Goal: Task Accomplishment & Management: Complete application form

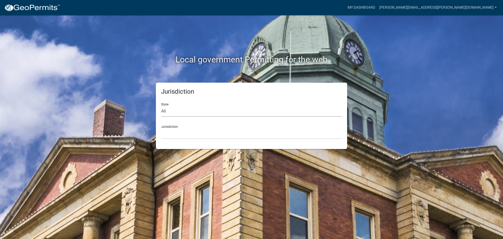
click at [166, 111] on select "All [US_STATE] [US_STATE] [US_STATE] [US_STATE] [US_STATE] [US_STATE] [US_STATE…" at bounding box center [251, 111] width 181 height 11
select select "[US_STATE]"
click at [161, 106] on select "All [US_STATE] [US_STATE] [US_STATE] [US_STATE] [US_STATE] [US_STATE] [US_STATE…" at bounding box center [251, 111] width 181 height 11
click at [168, 125] on div "Jurisdiction City of [GEOGRAPHIC_DATA], [US_STATE] City of [GEOGRAPHIC_DATA], […" at bounding box center [251, 130] width 181 height 18
click at [168, 127] on div "Jurisdiction City of [GEOGRAPHIC_DATA], [US_STATE] City of [GEOGRAPHIC_DATA], […" at bounding box center [251, 130] width 181 height 18
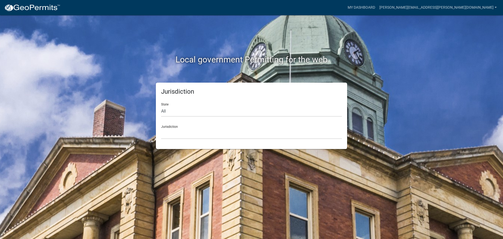
click at [169, 127] on div "Jurisdiction City of [GEOGRAPHIC_DATA], [US_STATE] City of [GEOGRAPHIC_DATA], […" at bounding box center [251, 130] width 181 height 18
click at [174, 126] on div "Jurisdiction City of [GEOGRAPHIC_DATA], [US_STATE] City of [GEOGRAPHIC_DATA], […" at bounding box center [251, 130] width 181 height 18
click at [167, 134] on select "City of [GEOGRAPHIC_DATA], [US_STATE] City of [GEOGRAPHIC_DATA], [US_STATE] Cit…" at bounding box center [251, 133] width 181 height 11
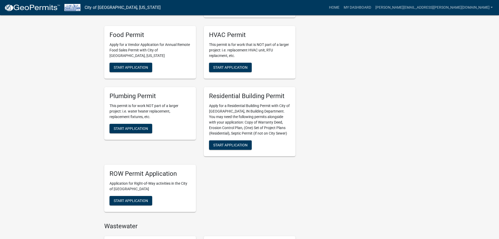
scroll to position [236, 0]
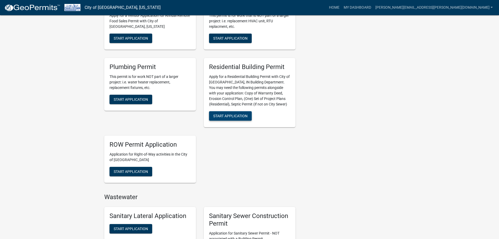
click at [239, 118] on span "Start Application" at bounding box center [230, 115] width 34 height 4
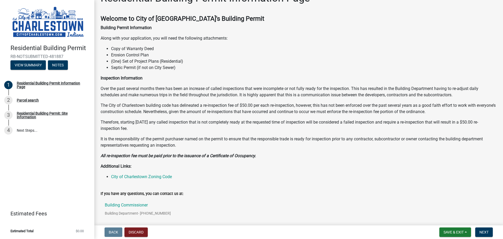
scroll to position [26, 0]
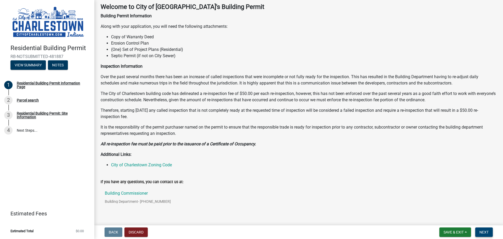
click at [479, 234] on button "Next" at bounding box center [484, 231] width 18 height 9
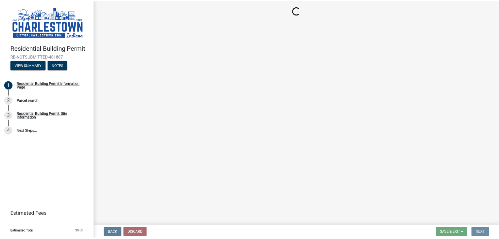
scroll to position [0, 0]
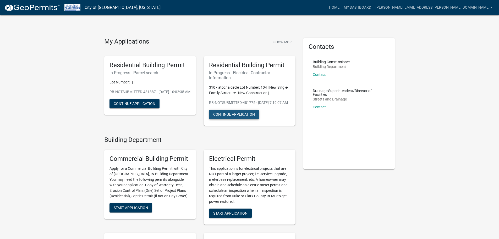
click at [225, 119] on button "Continue Application" at bounding box center [234, 114] width 50 height 9
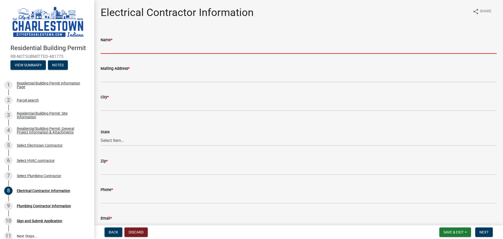
click at [112, 45] on input "Name *" at bounding box center [299, 48] width 396 height 11
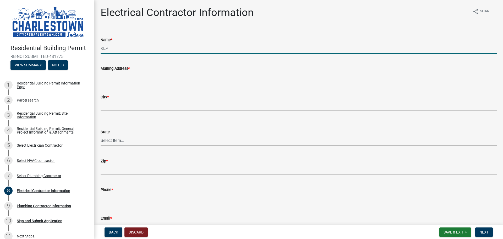
type input "KEP"
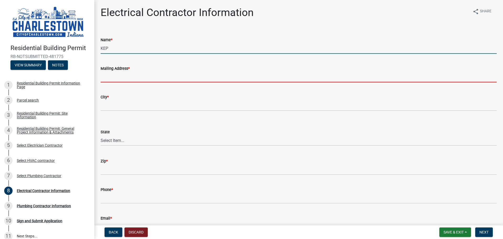
click at [109, 78] on input "Mailing Address *" at bounding box center [299, 77] width 396 height 11
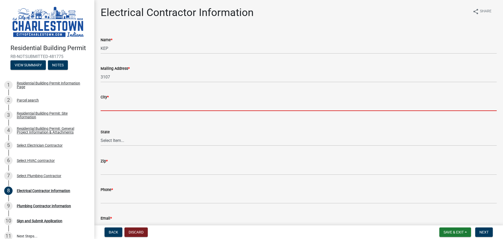
click at [113, 106] on input "City *" at bounding box center [299, 105] width 396 height 11
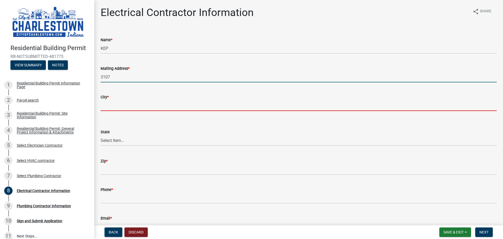
click at [121, 77] on input "3107" at bounding box center [299, 77] width 396 height 11
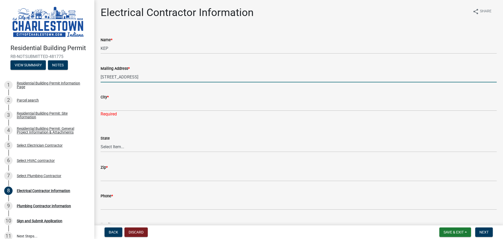
type input "[STREET_ADDRESS]"
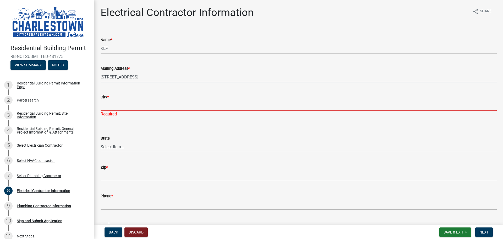
click at [116, 107] on input "City *" at bounding box center [299, 105] width 396 height 11
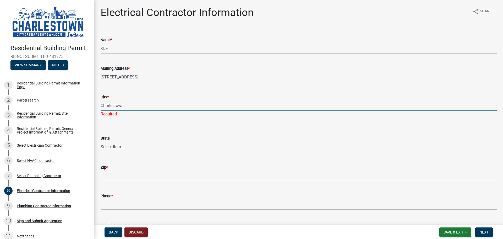
type input "Charlestown"
click at [113, 145] on select "Select Item... [US_STATE] [US_STATE] [US_STATE] [US_STATE] [US_STATE] [US_STATE…" at bounding box center [299, 146] width 396 height 11
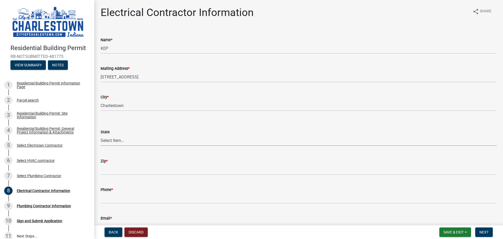
select select "IN"
click at [101, 135] on select "Select Item... [US_STATE] [US_STATE] [US_STATE] [US_STATE] [US_STATE] [US_STATE…" at bounding box center [299, 140] width 396 height 11
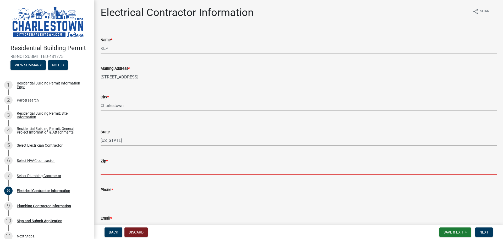
click at [115, 165] on input "Zip *" at bounding box center [299, 169] width 396 height 11
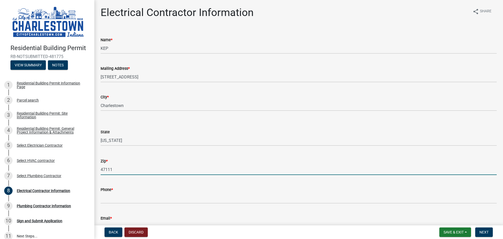
type input "47111"
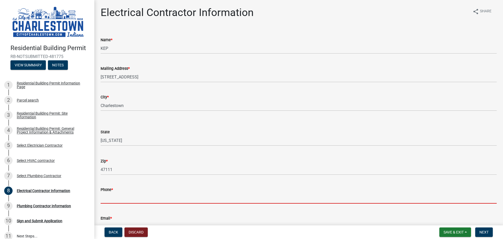
click at [116, 200] on input "Phone *" at bounding box center [299, 198] width 396 height 11
click at [119, 198] on input "Phone *" at bounding box center [299, 198] width 396 height 11
type input "3177360372"
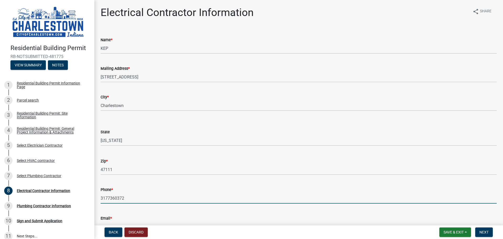
type input "[EMAIL_ADDRESS][DOMAIN_NAME]"
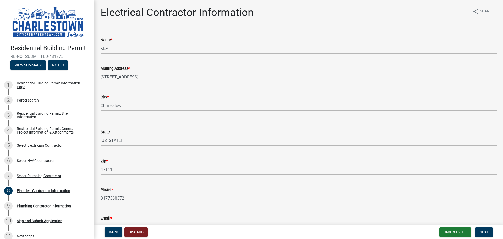
click at [126, 216] on div "Email *" at bounding box center [299, 218] width 396 height 6
click at [484, 232] on span "Next" at bounding box center [484, 232] width 9 height 4
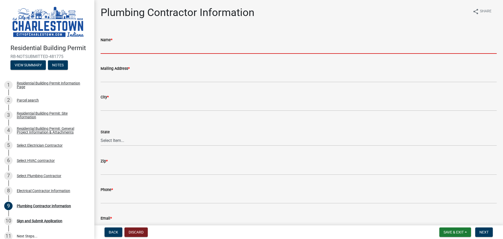
click at [131, 48] on input "Name *" at bounding box center [299, 48] width 396 height 11
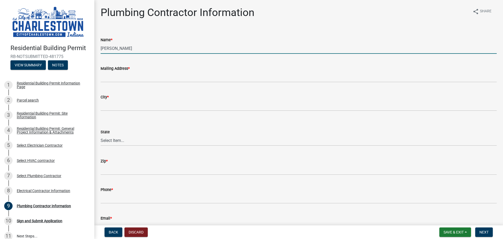
type input "[PERSON_NAME] Plumbing"
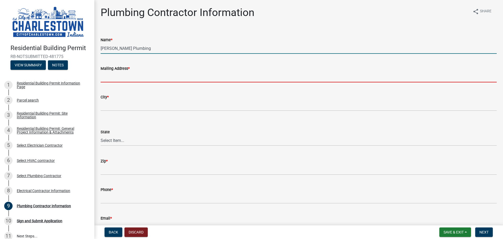
type input "[STREET_ADDRESS]"
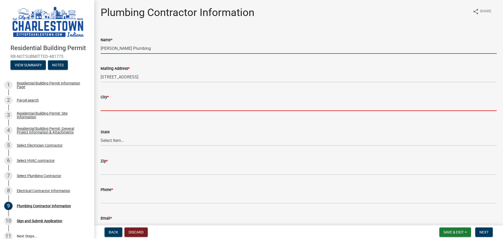
type input "Franklin"
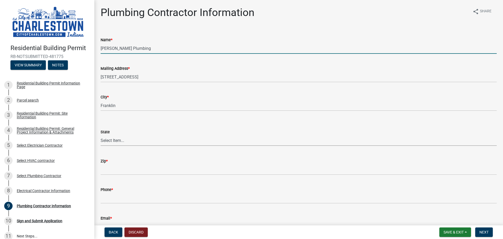
select select "IN"
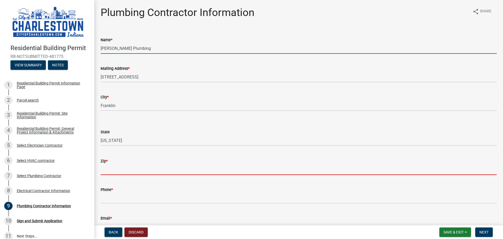
type input "46131"
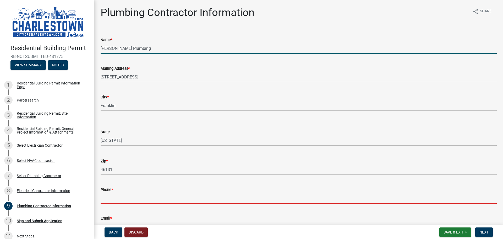
type input "3177360372"
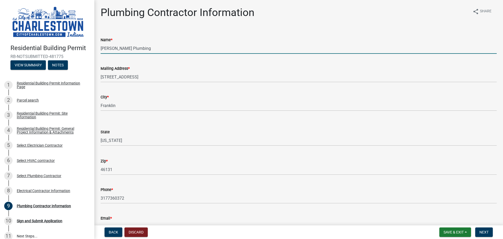
type input "[EMAIL_ADDRESS][DOMAIN_NAME]"
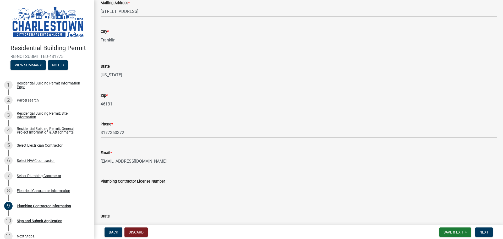
scroll to position [79, 0]
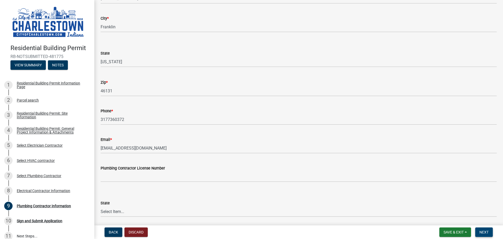
click at [483, 232] on span "Next" at bounding box center [484, 232] width 9 height 4
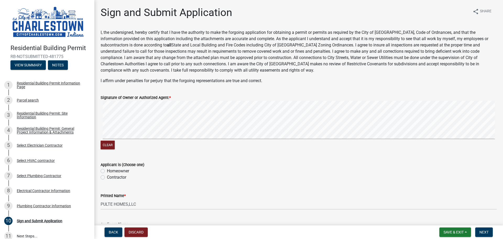
click at [113, 142] on div "Clear" at bounding box center [299, 126] width 396 height 50
click at [107, 176] on label "Contractor" at bounding box center [116, 177] width 19 height 6
click at [107, 176] on input "Contractor" at bounding box center [108, 175] width 3 height 3
radio input "true"
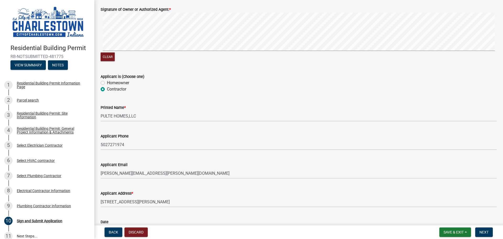
scroll to position [79, 0]
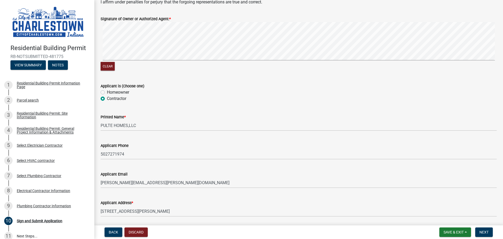
click at [107, 91] on label "Homeowner" at bounding box center [118, 92] width 22 height 6
click at [107, 91] on input "Homeowner" at bounding box center [108, 90] width 3 height 3
radio input "true"
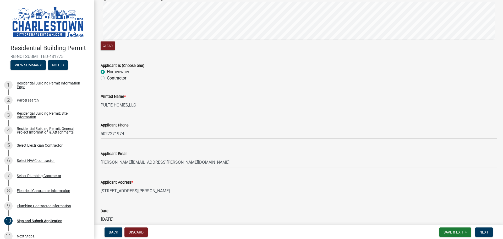
scroll to position [125, 0]
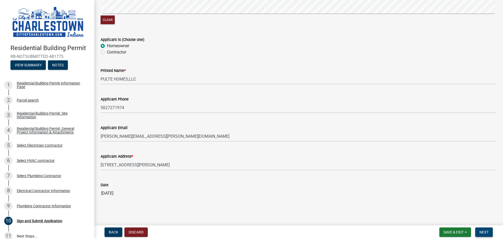
click at [482, 230] on span "Next" at bounding box center [484, 232] width 9 height 4
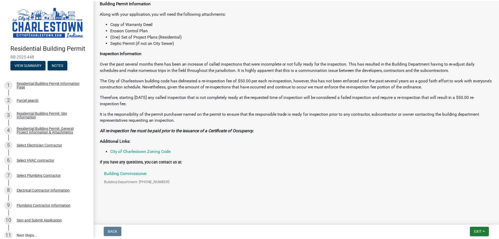
scroll to position [108, 0]
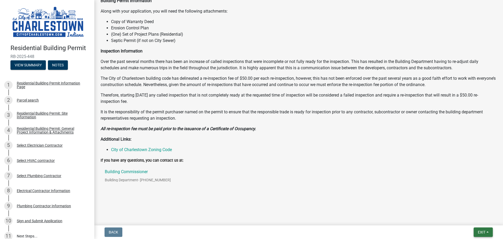
click at [482, 232] on span "Exit" at bounding box center [482, 232] width 8 height 4
click at [462, 219] on button "Save & Exit" at bounding box center [472, 218] width 42 height 13
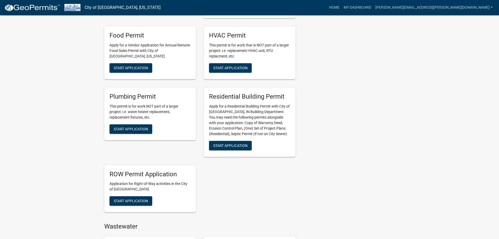
scroll to position [210, 0]
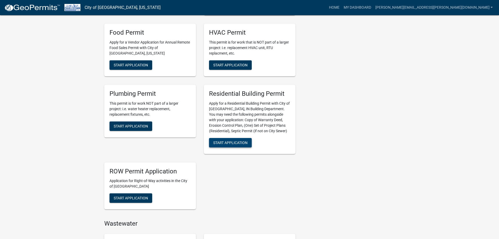
click at [226, 142] on span "Start Application" at bounding box center [230, 142] width 34 height 4
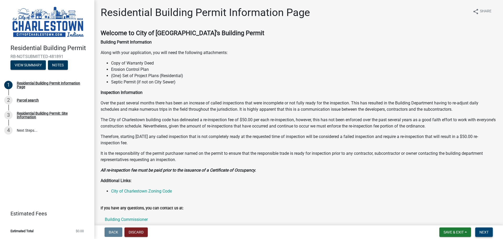
click at [482, 233] on span "Next" at bounding box center [484, 232] width 9 height 4
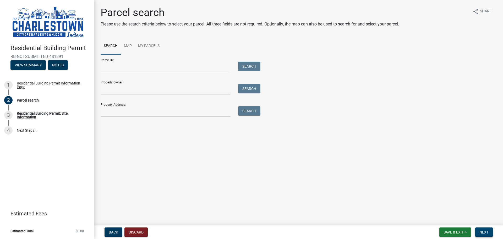
click at [486, 234] on span "Next" at bounding box center [484, 232] width 9 height 4
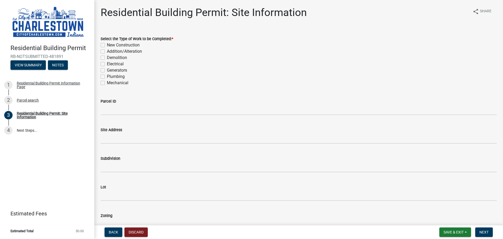
click at [107, 45] on label "New Construction" at bounding box center [123, 45] width 33 height 6
click at [107, 45] on input "New Construction" at bounding box center [108, 43] width 3 height 3
checkbox input "true"
checkbox input "false"
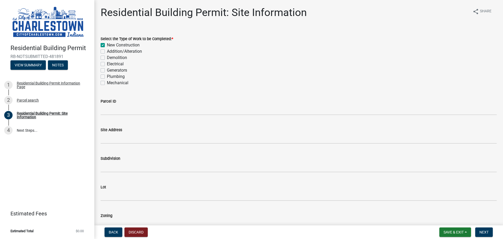
checkbox input "false"
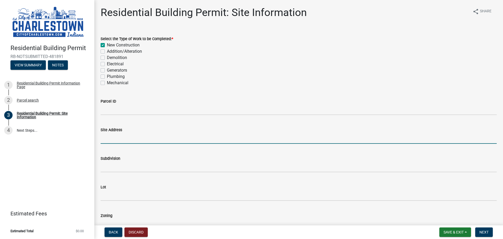
click at [115, 137] on input "Site Address" at bounding box center [299, 138] width 396 height 11
type input "[STREET_ADDRESS]"
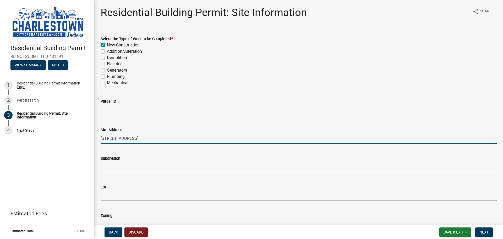
click at [105, 167] on input "Subdivision" at bounding box center [299, 166] width 396 height 11
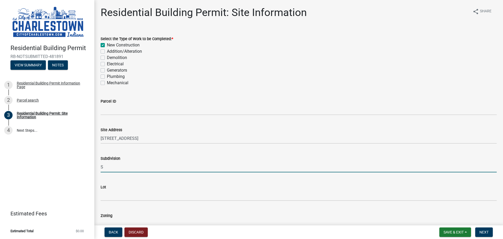
type input "Skippers Ridge"
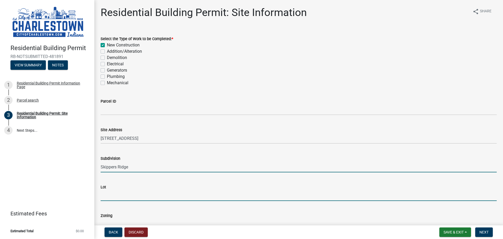
click at [114, 198] on input "Lot" at bounding box center [299, 195] width 396 height 11
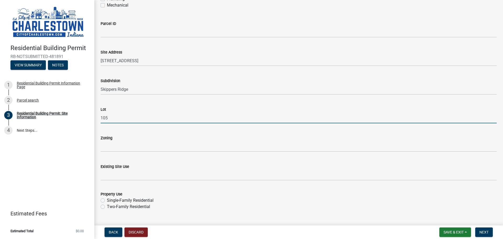
scroll to position [79, 0]
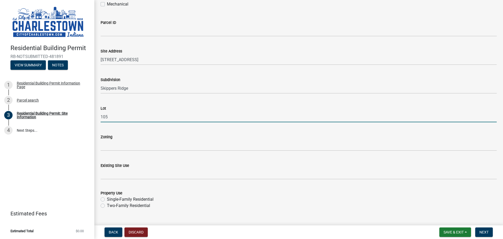
type input "105"
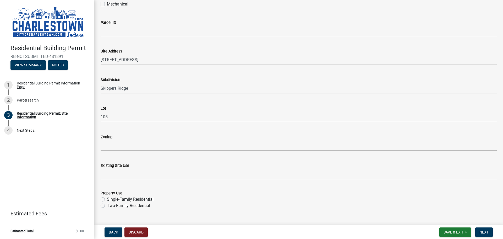
click at [107, 199] on label "Single-Family Residential" at bounding box center [130, 199] width 47 height 6
click at [107, 199] on input "Single-Family Residential" at bounding box center [108, 197] width 3 height 3
radio input "true"
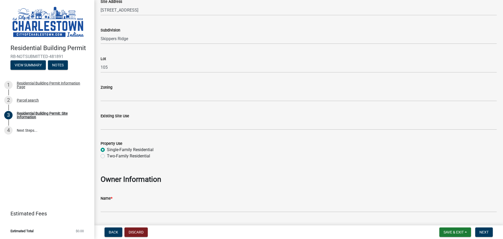
scroll to position [157, 0]
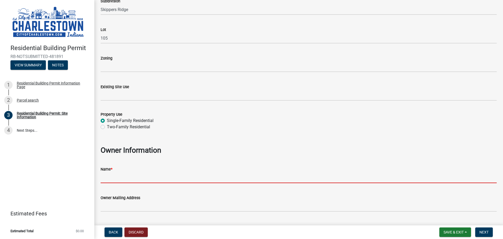
click at [115, 176] on input "Name *" at bounding box center [299, 177] width 396 height 11
type input "PULTE HOMES,LLC"
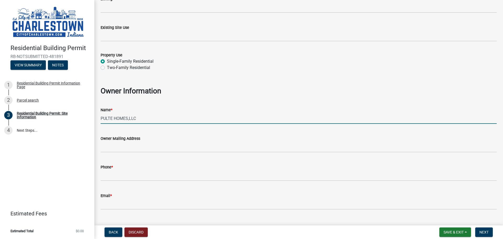
scroll to position [228, 0]
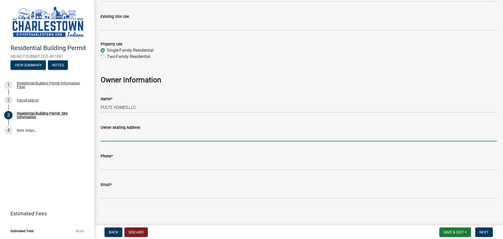
click at [115, 137] on input "Owner Mailing Address" at bounding box center [299, 136] width 396 height 11
type input "[STREET_ADDRESS][PERSON_NAME]"
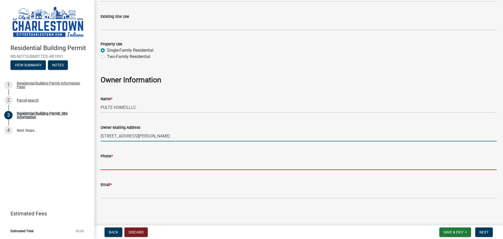
type input "5027271974"
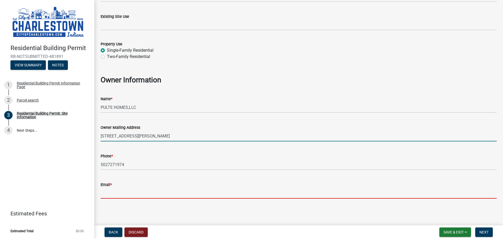
type input "[PERSON_NAME][EMAIL_ADDRESS][PERSON_NAME][DOMAIN_NAME]"
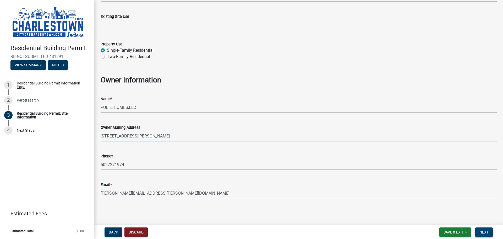
click at [481, 233] on span "Next" at bounding box center [484, 232] width 9 height 4
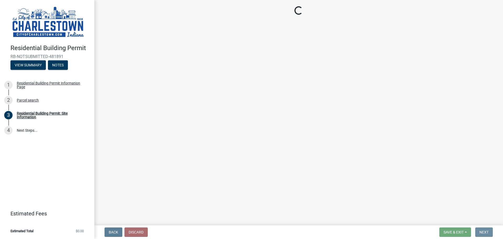
scroll to position [0, 0]
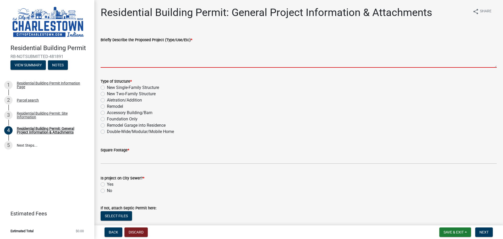
click at [127, 64] on textarea "Briefly Describe the Proposed Project (Type/Use/Etc) *" at bounding box center [299, 55] width 396 height 25
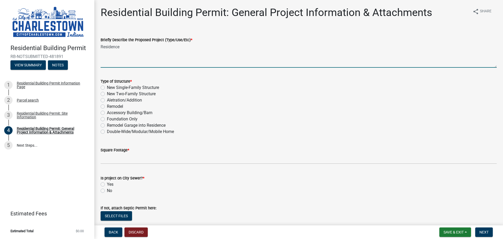
type textarea "Residence"
click at [107, 88] on label "New Single-Family Structure" at bounding box center [133, 87] width 52 height 6
click at [107, 88] on input "New Single-Family Structure" at bounding box center [108, 85] width 3 height 3
radio input "true"
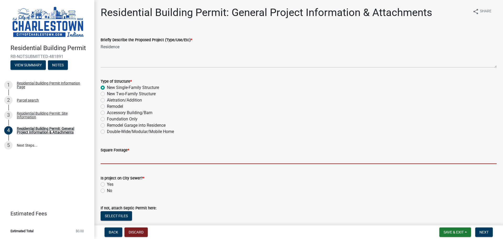
click at [119, 161] on input "text" at bounding box center [299, 158] width 396 height 11
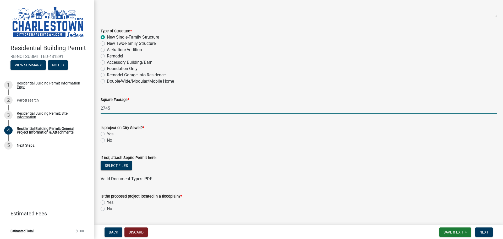
scroll to position [52, 0]
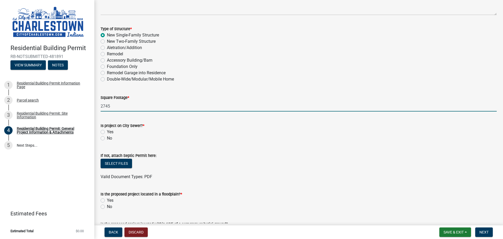
type input "2745"
click at [107, 131] on label "Yes" at bounding box center [110, 132] width 7 height 6
click at [107, 131] on input "Yes" at bounding box center [108, 130] width 3 height 3
radio input "true"
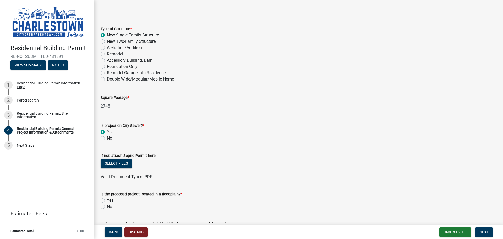
click at [107, 207] on label "No" at bounding box center [109, 206] width 5 height 6
click at [107, 207] on input "No" at bounding box center [108, 204] width 3 height 3
radio input "true"
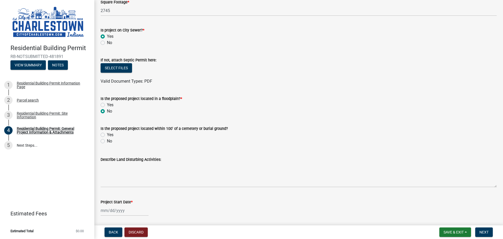
scroll to position [157, 0]
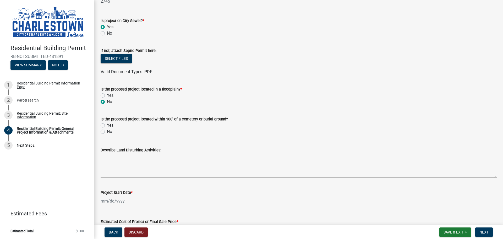
click at [107, 131] on label "No" at bounding box center [109, 131] width 5 height 6
click at [107, 131] on input "No" at bounding box center [108, 129] width 3 height 3
radio input "true"
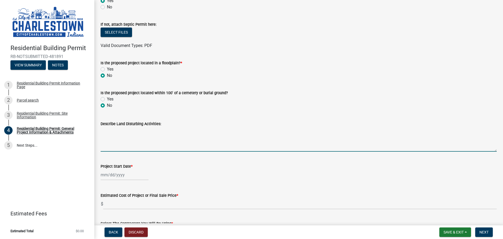
click at [115, 150] on textarea "Describe Land Disturbing Activities:" at bounding box center [299, 139] width 396 height 25
type textarea "na"
click at [117, 176] on div at bounding box center [125, 174] width 48 height 11
select select "9"
select select "2025"
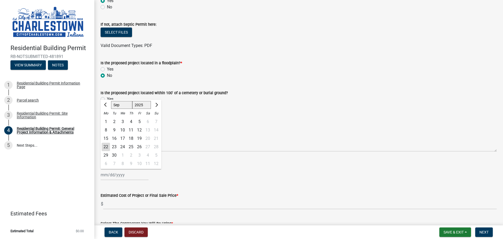
click at [131, 154] on div "2" at bounding box center [131, 155] width 8 height 8
type input "[DATE]"
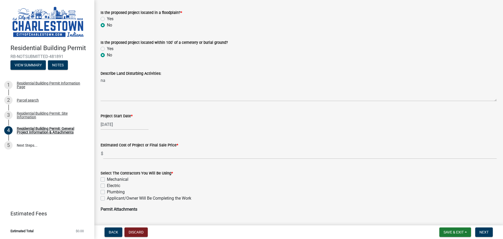
scroll to position [236, 0]
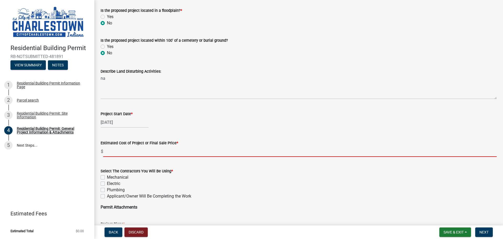
click at [123, 153] on input "text" at bounding box center [300, 151] width 394 height 11
type input "350000"
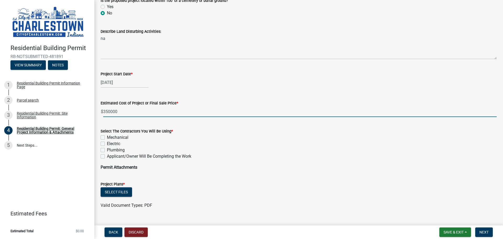
scroll to position [286, 0]
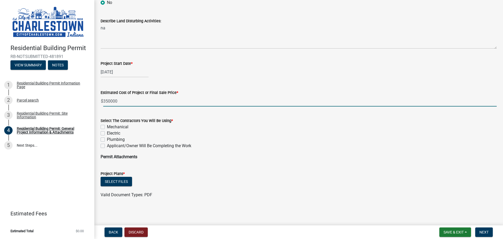
click at [107, 133] on label "Electric" at bounding box center [113, 133] width 13 height 6
click at [107, 133] on input "Electric" at bounding box center [108, 131] width 3 height 3
checkbox input "true"
checkbox input "false"
checkbox input "true"
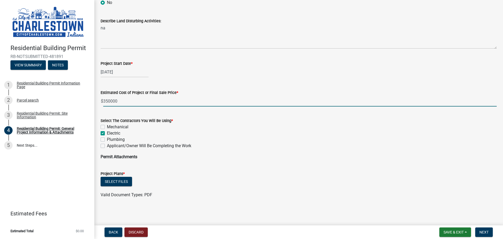
checkbox input "false"
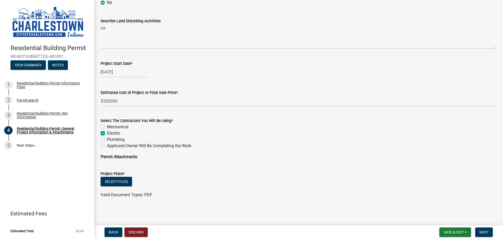
click at [107, 139] on label "Plumbing" at bounding box center [116, 139] width 18 height 6
click at [107, 139] on input "Plumbing" at bounding box center [108, 137] width 3 height 3
checkbox input "true"
checkbox input "false"
checkbox input "true"
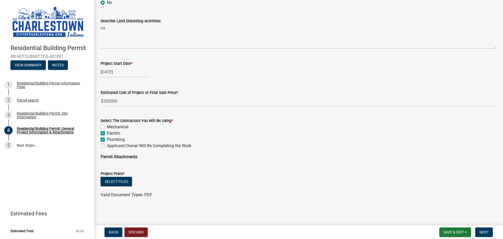
checkbox input "true"
checkbox input "false"
click at [486, 231] on span "Next" at bounding box center [484, 232] width 9 height 4
click at [122, 180] on button "Select files" at bounding box center [116, 181] width 31 height 9
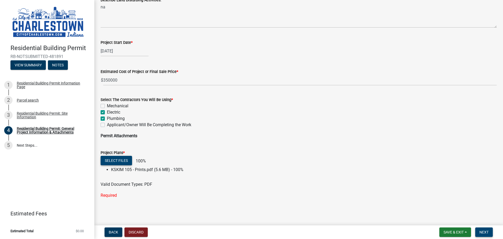
scroll to position [305, 0]
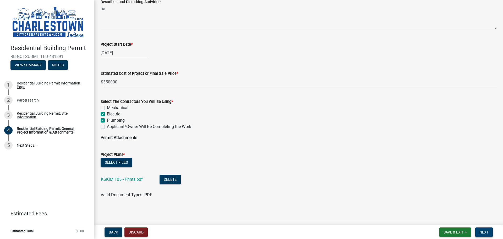
click at [486, 232] on span "Next" at bounding box center [484, 232] width 9 height 4
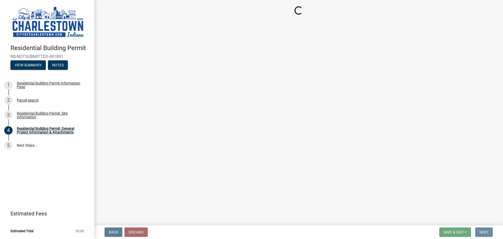
scroll to position [0, 0]
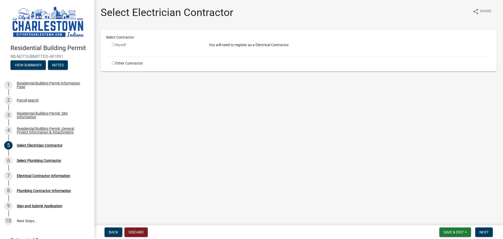
click at [113, 63] on input "radio" at bounding box center [113, 62] width 3 height 3
radio input "true"
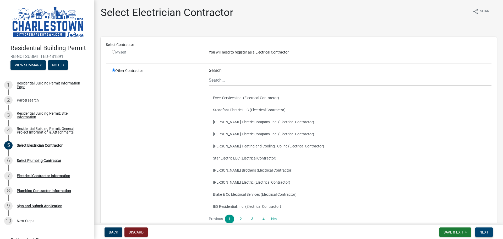
click at [485, 230] on span "Next" at bounding box center [484, 232] width 9 height 4
click at [483, 231] on span "Next" at bounding box center [484, 232] width 9 height 4
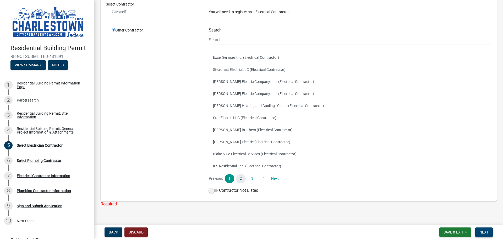
scroll to position [49, 0]
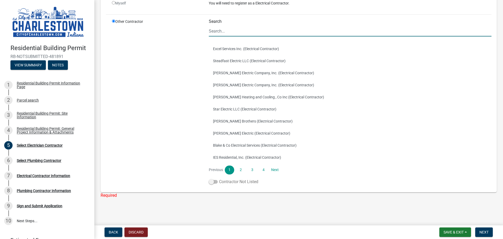
click at [210, 181] on span at bounding box center [213, 182] width 9 height 4
click at [219, 178] on input "Contractor Not Listed" at bounding box center [219, 178] width 0 height 0
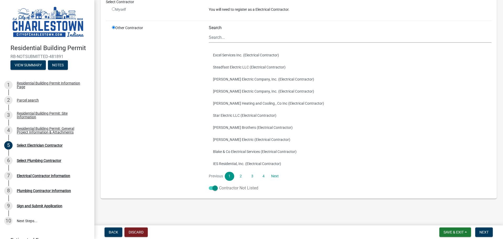
scroll to position [43, 0]
click at [483, 231] on span "Next" at bounding box center [484, 232] width 9 height 4
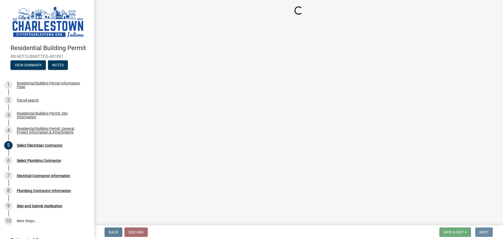
scroll to position [0, 0]
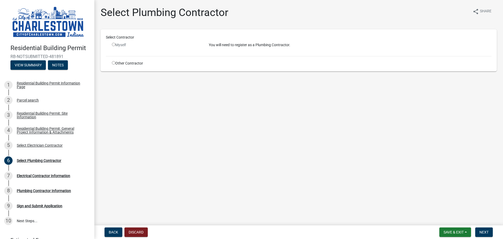
click at [113, 62] on input "radio" at bounding box center [113, 62] width 3 height 3
radio input "true"
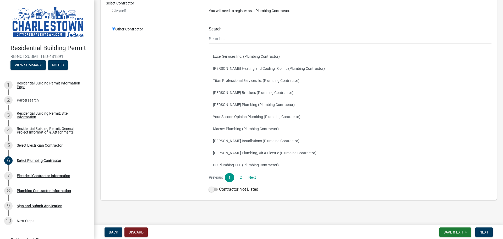
scroll to position [43, 0]
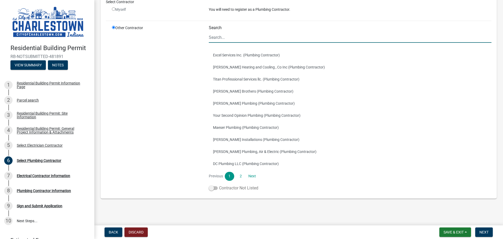
click at [210, 187] on span at bounding box center [213, 188] width 9 height 4
click at [219, 185] on input "Contractor Not Listed" at bounding box center [219, 185] width 0 height 0
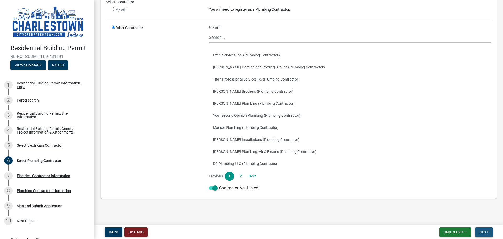
click at [484, 231] on span "Next" at bounding box center [484, 232] width 9 height 4
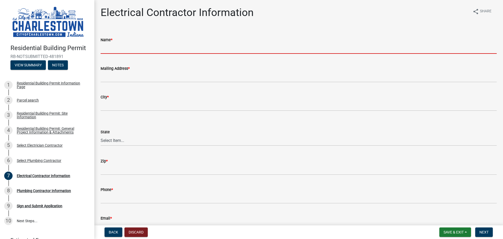
click at [118, 49] on input "Name *" at bounding box center [299, 48] width 396 height 11
type input "KEP"
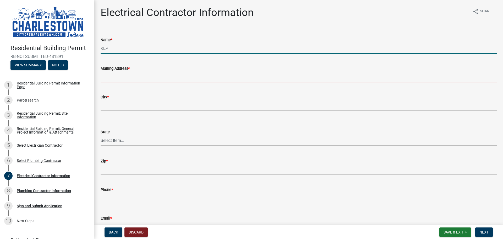
type input "2400 Ampere Dr"
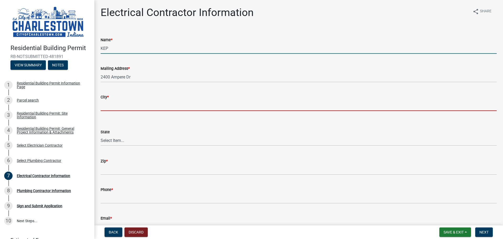
type input "[GEOGRAPHIC_DATA]"
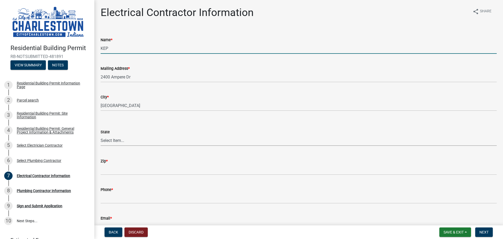
select select "KY"
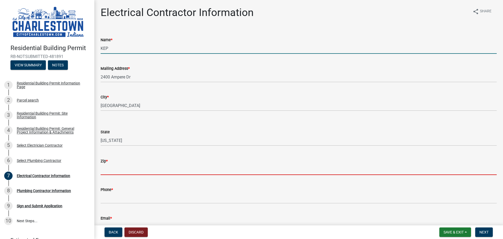
type input "40299"
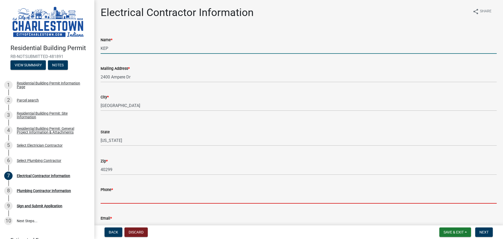
type input "5136304684"
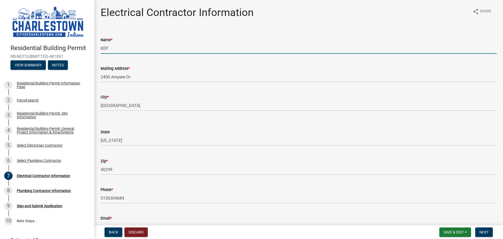
type input "[EMAIL_ADDRESS][DOMAIN_NAME]"
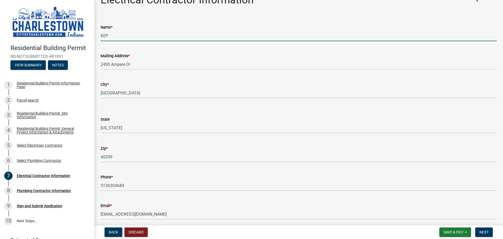
scroll to position [34, 0]
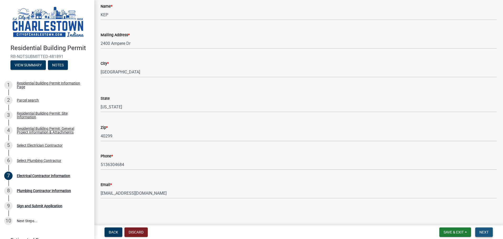
click at [488, 234] on span "Next" at bounding box center [484, 232] width 9 height 4
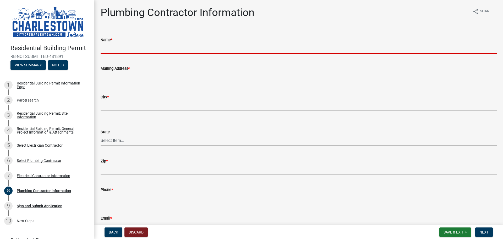
click at [113, 51] on input "Name *" at bounding box center [299, 48] width 396 height 11
type input "[PERSON_NAME] Plumbing"
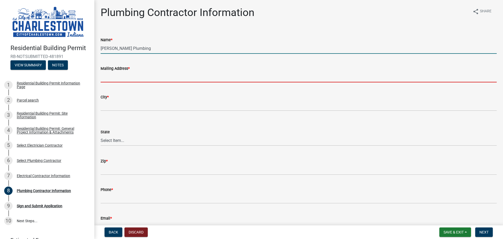
type input "[STREET_ADDRESS]"
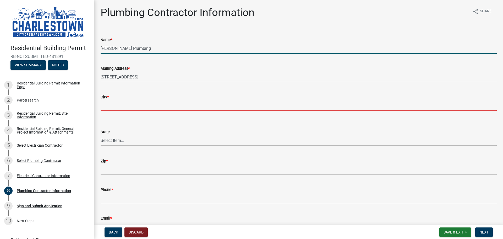
type input "Franklin"
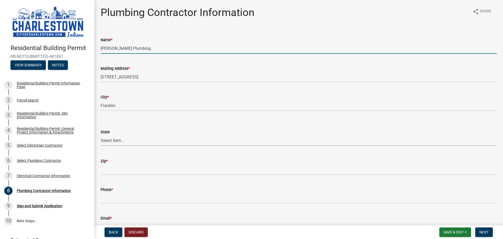
select select "IN"
type input "46131"
type input "3177360372"
type input "[EMAIL_ADDRESS][DOMAIN_NAME]"
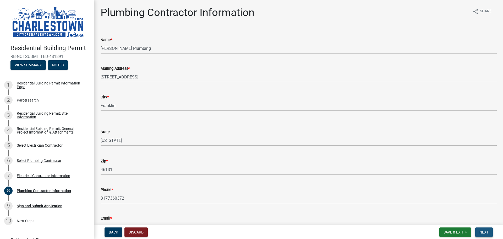
click at [485, 232] on span "Next" at bounding box center [484, 232] width 9 height 4
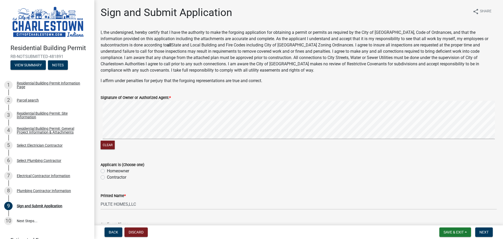
click at [107, 171] on label "Homeowner" at bounding box center [118, 171] width 22 height 6
click at [107, 171] on input "Homeowner" at bounding box center [108, 169] width 3 height 3
radio input "true"
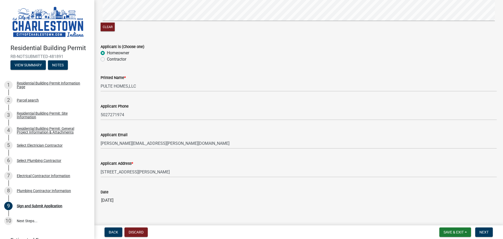
scroll to position [125, 0]
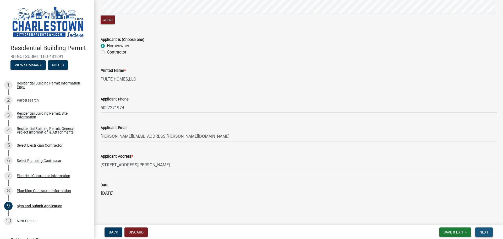
click at [483, 231] on span "Next" at bounding box center [484, 232] width 9 height 4
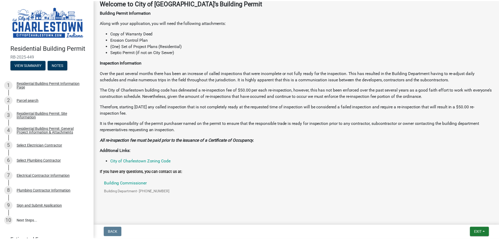
scroll to position [91, 0]
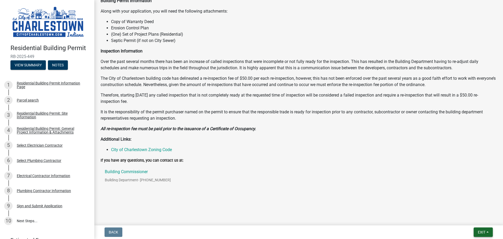
click at [484, 231] on span "Exit" at bounding box center [482, 232] width 8 height 4
click at [470, 217] on button "Save & Exit" at bounding box center [472, 218] width 42 height 13
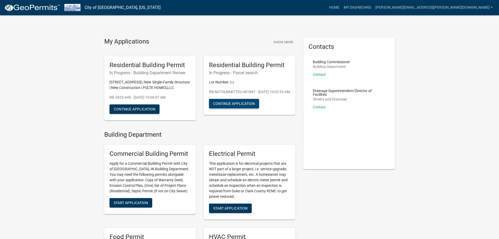
click at [234, 108] on button "Continue Application" at bounding box center [234, 103] width 50 height 9
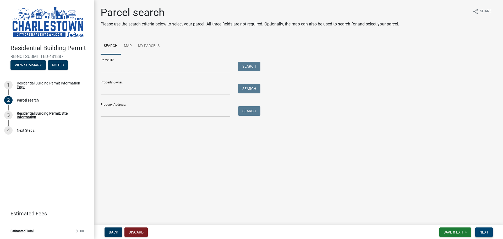
click at [483, 232] on span "Next" at bounding box center [484, 232] width 9 height 4
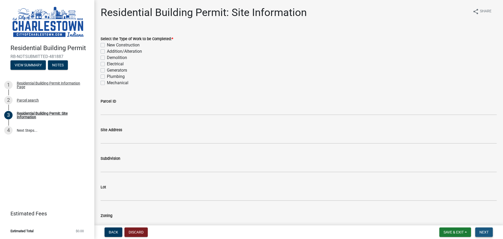
click at [489, 232] on span "Next" at bounding box center [484, 232] width 9 height 4
click at [112, 230] on span "Back" at bounding box center [113, 232] width 9 height 4
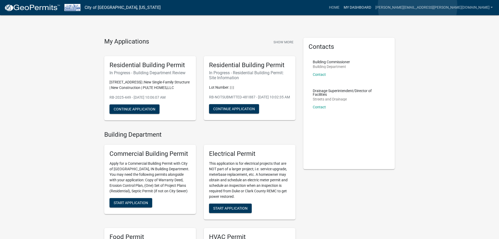
click at [374, 6] on link "My Dashboard" at bounding box center [358, 8] width 32 height 10
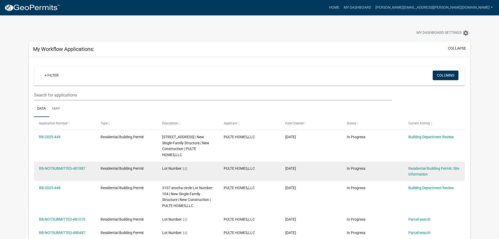
click at [224, 181] on datatable-body-cell "PULTE HOMES,LLC" at bounding box center [250, 170] width 62 height 19
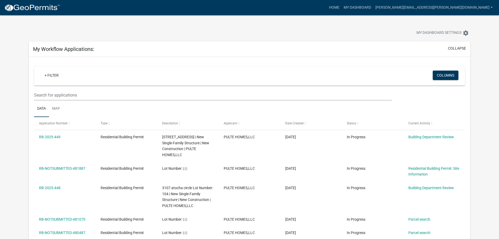
click at [386, 25] on div "My Dashboard Settings settings" at bounding box center [250, 27] width 450 height 24
click at [342, 8] on link "Home" at bounding box center [334, 8] width 15 height 10
